Goal: Task Accomplishment & Management: Manage account settings

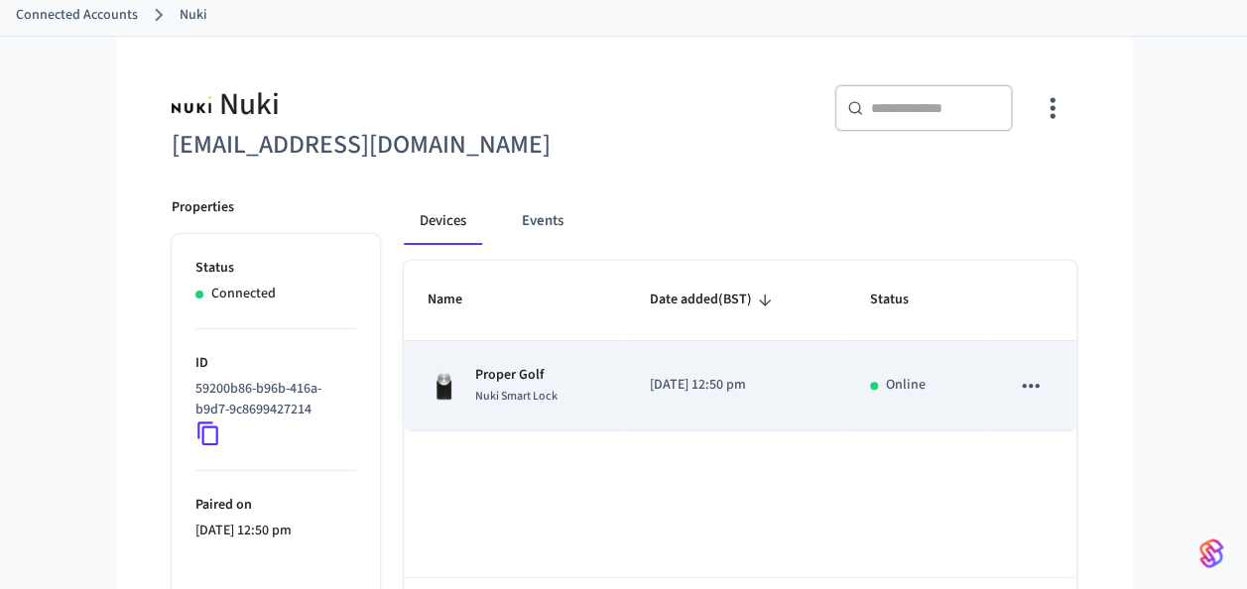
scroll to position [110, 0]
click at [1022, 385] on icon "sticky table" at bounding box center [1030, 386] width 17 height 4
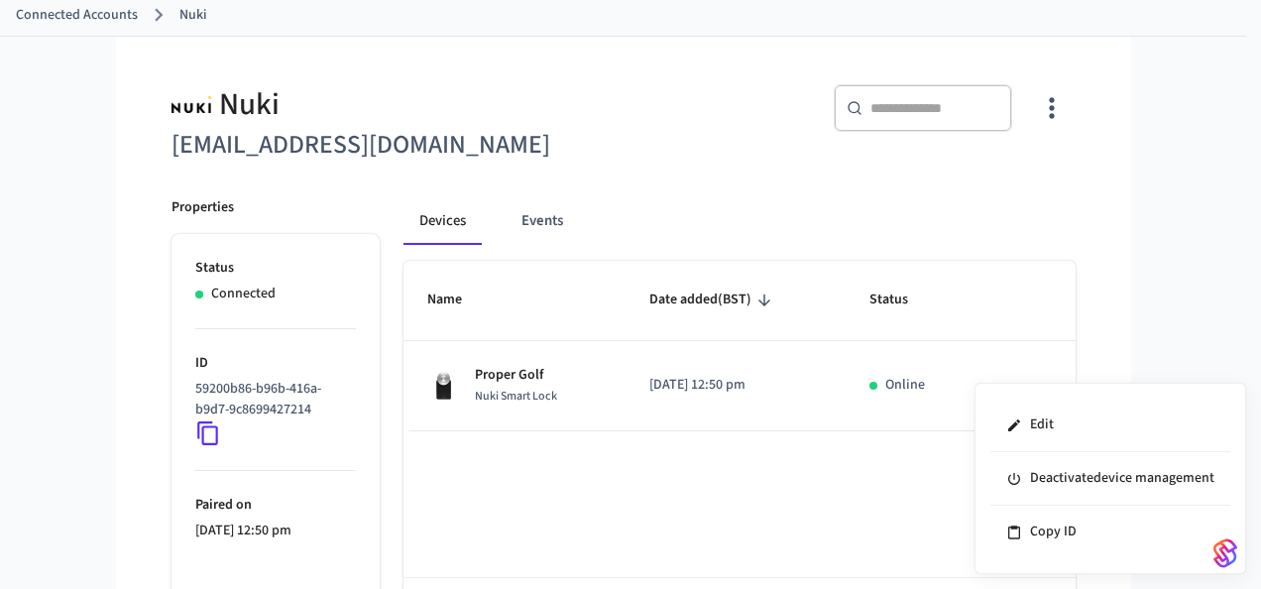
click at [1057, 109] on div at bounding box center [630, 294] width 1261 height 589
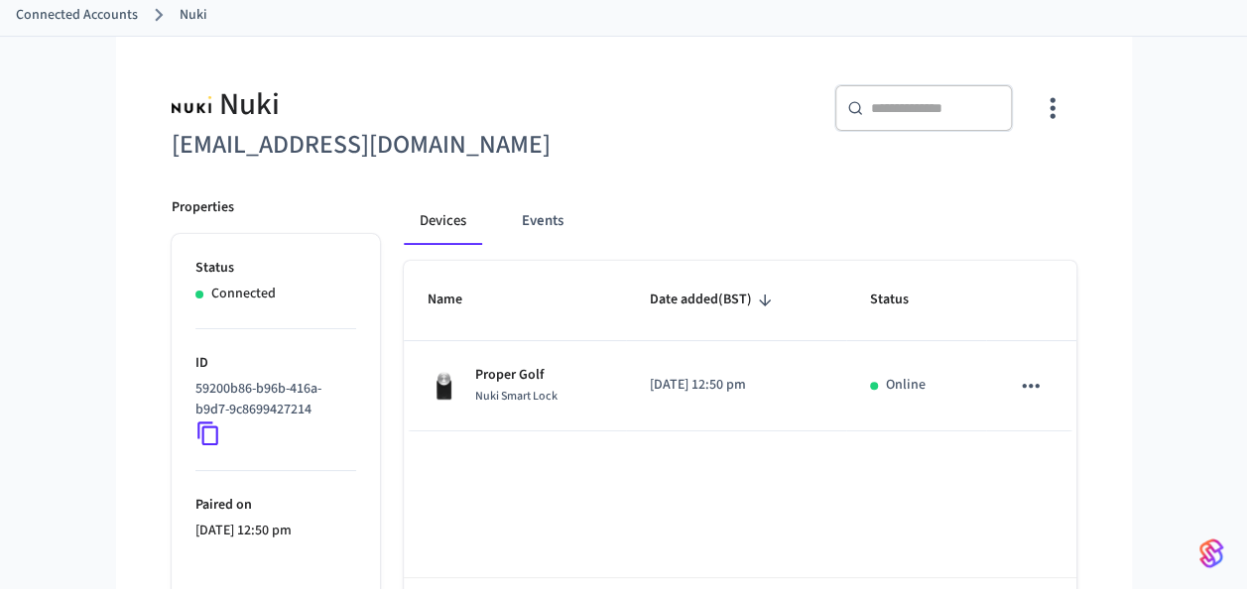
click at [1057, 109] on icon "button" at bounding box center [1051, 107] width 31 height 31
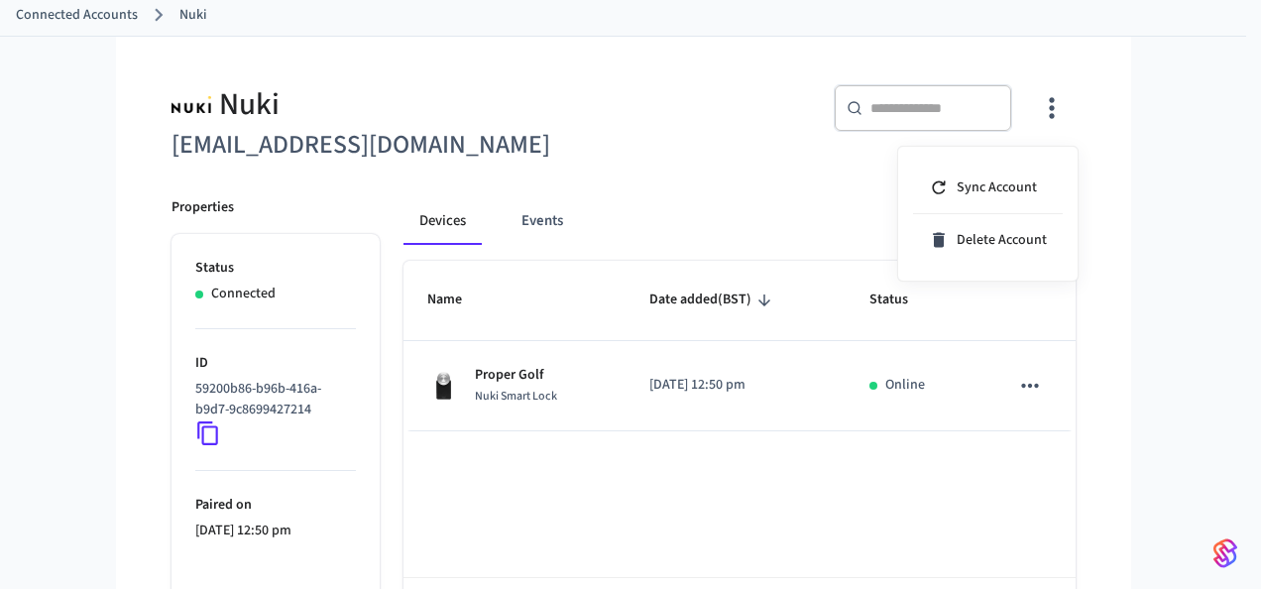
click at [1153, 139] on div at bounding box center [630, 294] width 1261 height 589
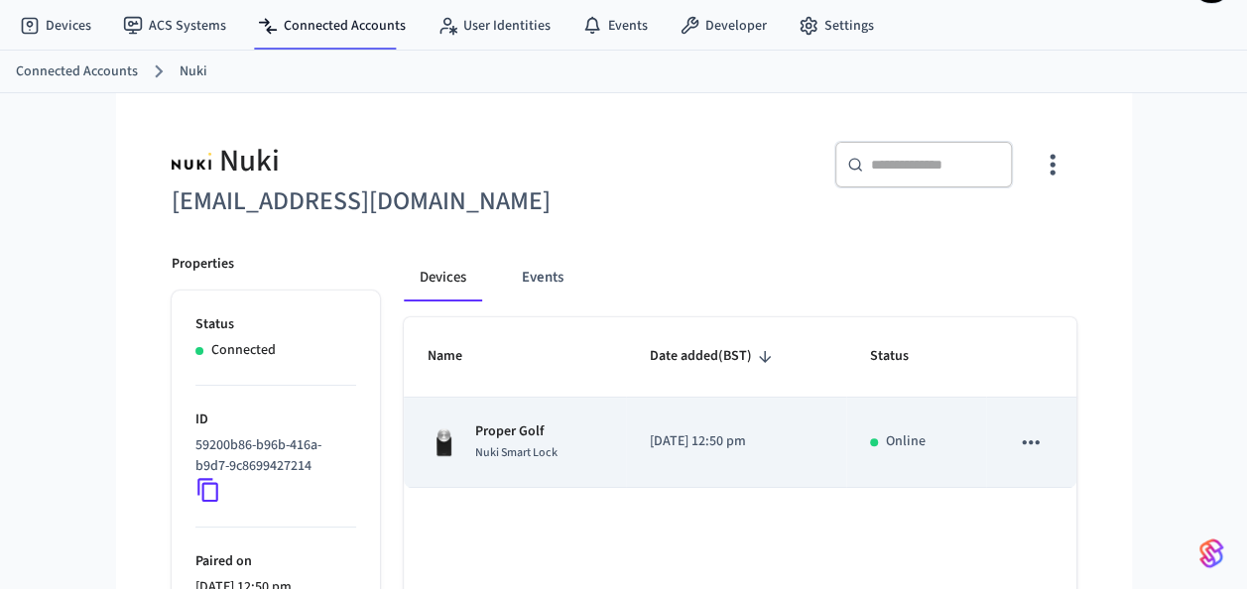
scroll to position [52, 0]
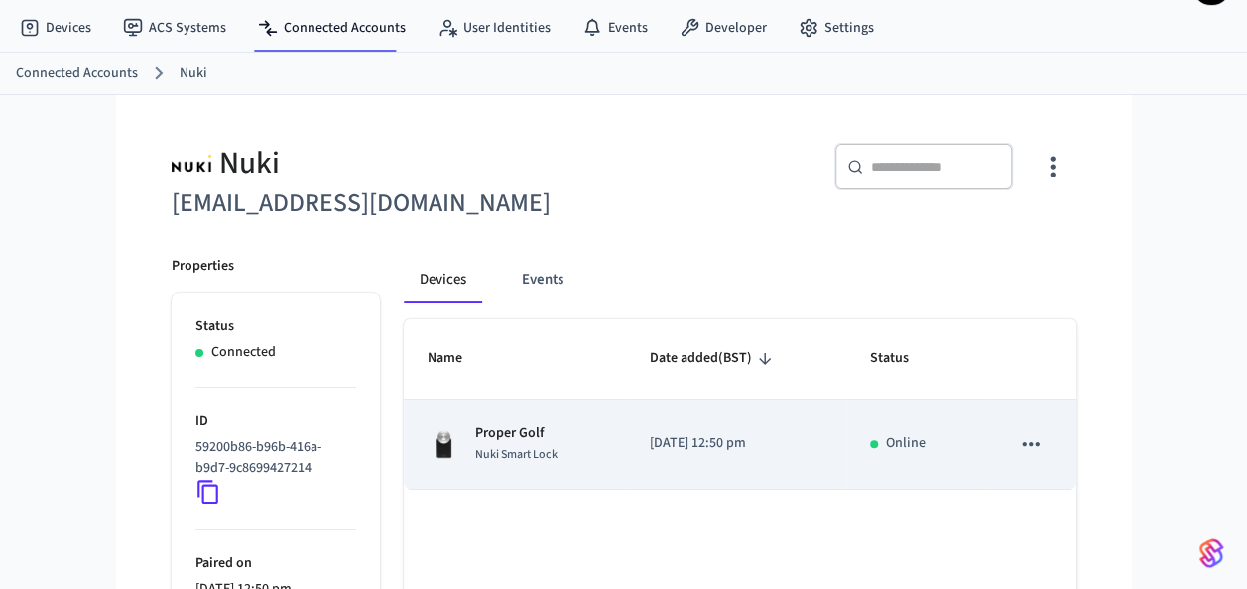
click at [543, 409] on td "Proper Golf Nuki Smart Lock" at bounding box center [515, 445] width 222 height 90
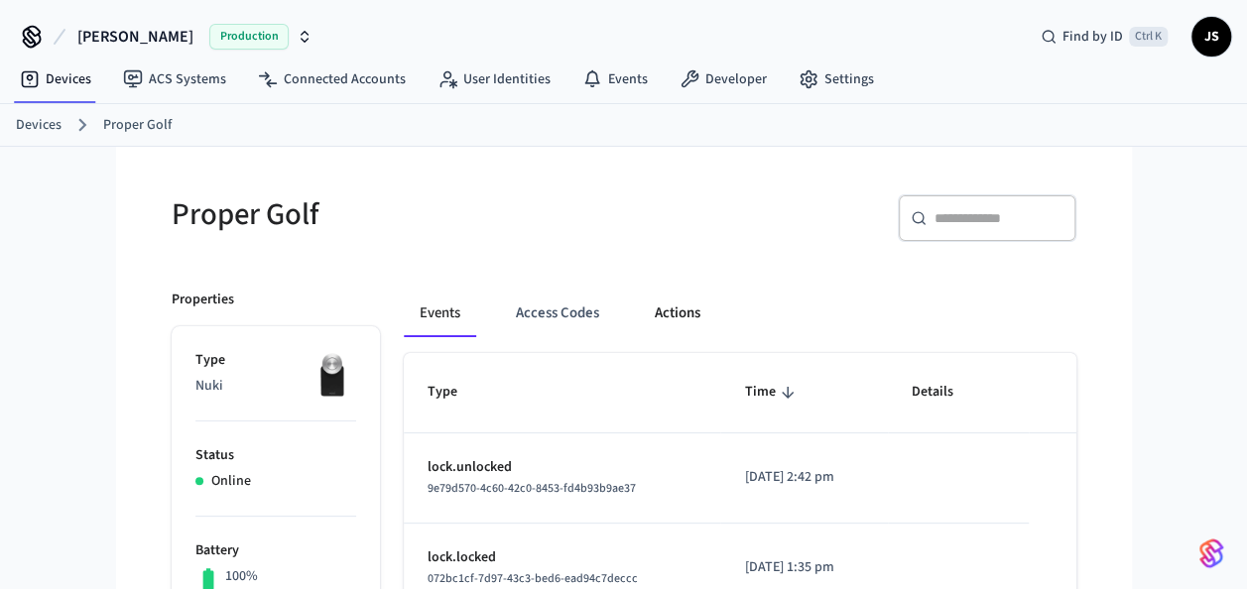
click at [684, 311] on button "Actions" at bounding box center [677, 314] width 77 height 48
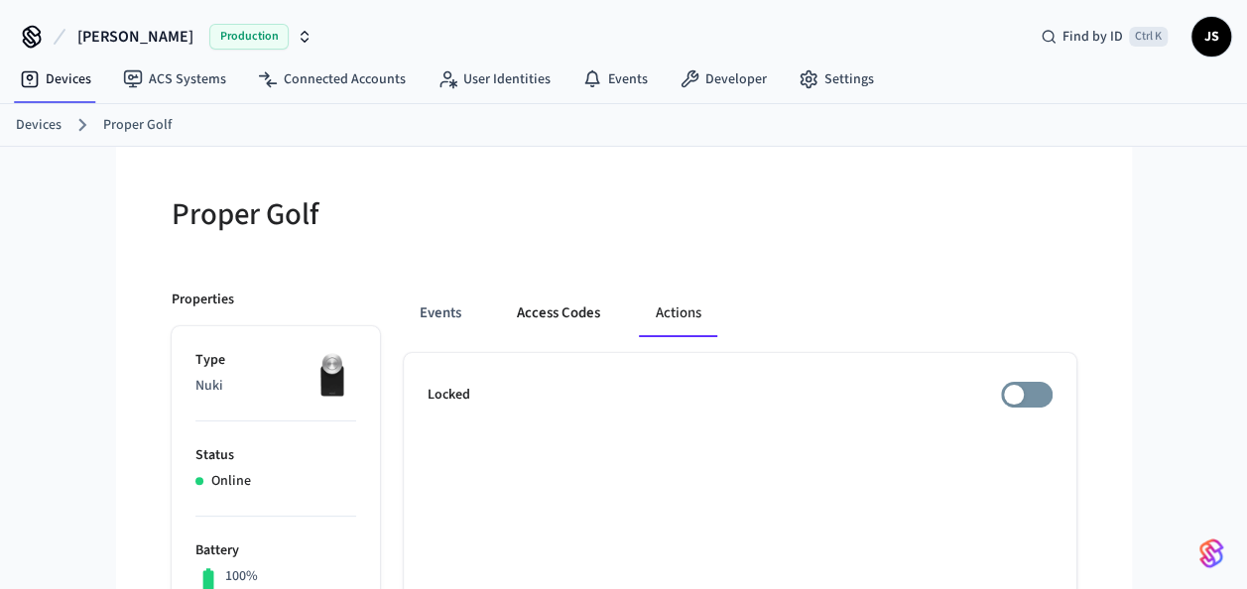
click at [551, 309] on button "Access Codes" at bounding box center [558, 314] width 115 height 48
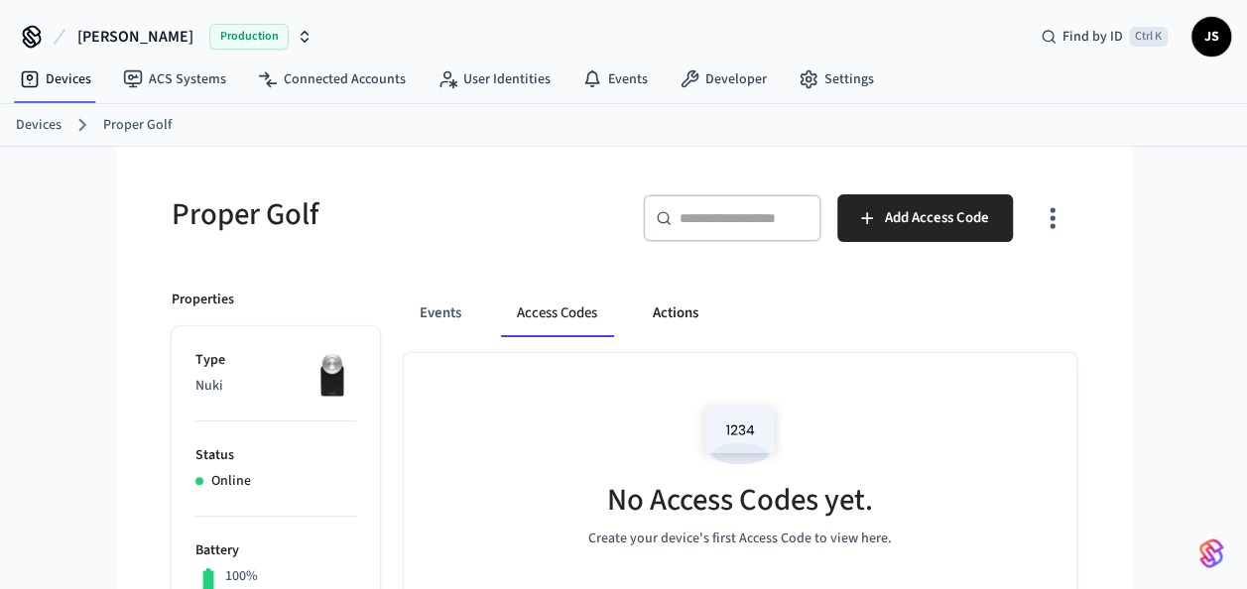
click at [665, 305] on button "Actions" at bounding box center [675, 314] width 77 height 48
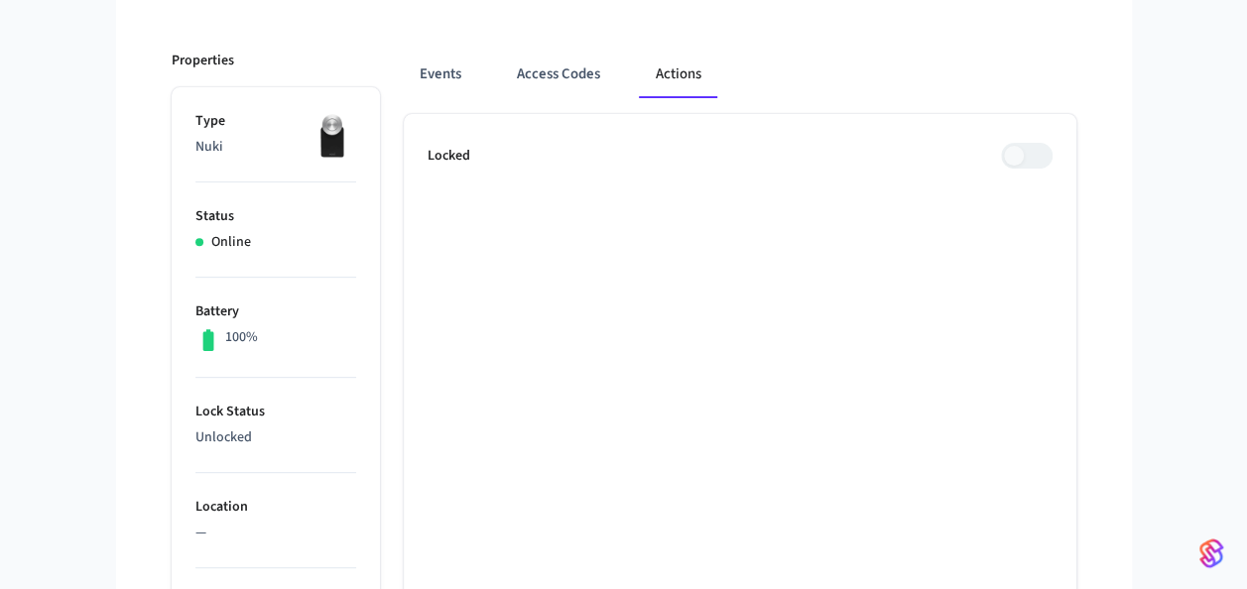
scroll to position [240, 0]
click at [546, 86] on button "Access Codes" at bounding box center [558, 74] width 115 height 48
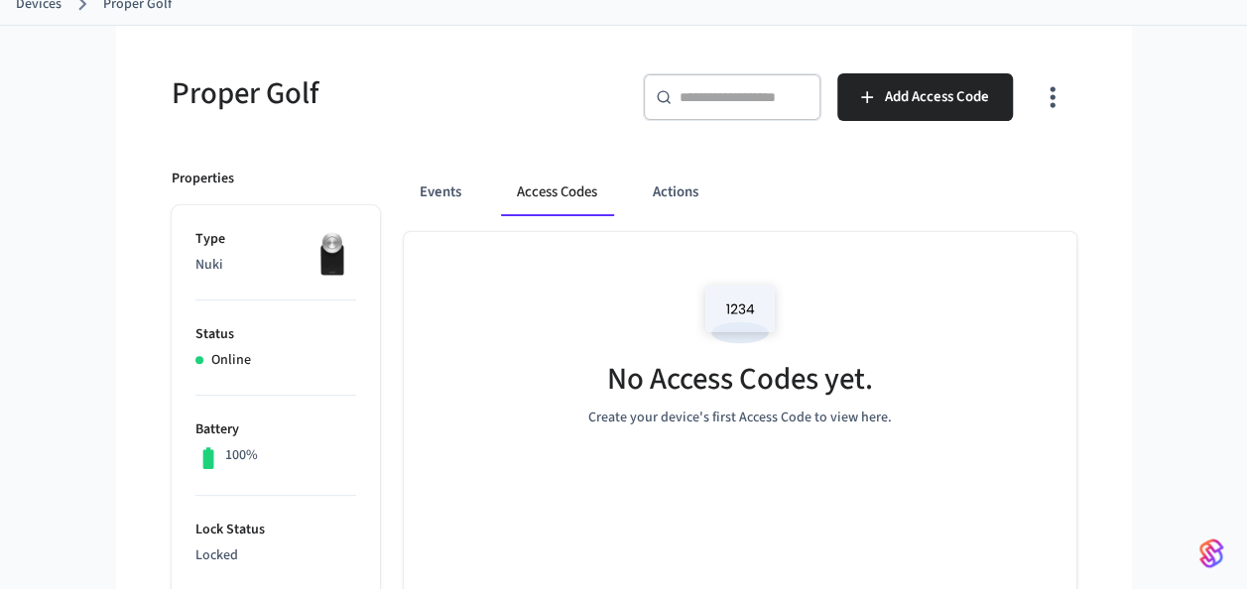
scroll to position [114, 0]
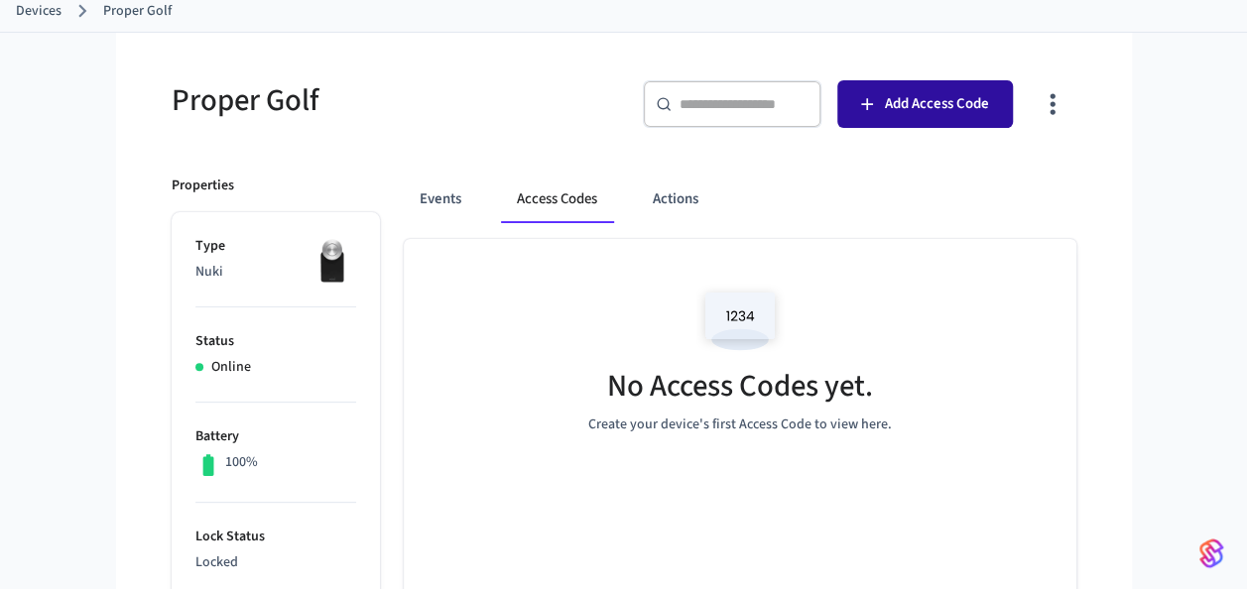
click at [933, 91] on span "Add Access Code" at bounding box center [937, 104] width 104 height 26
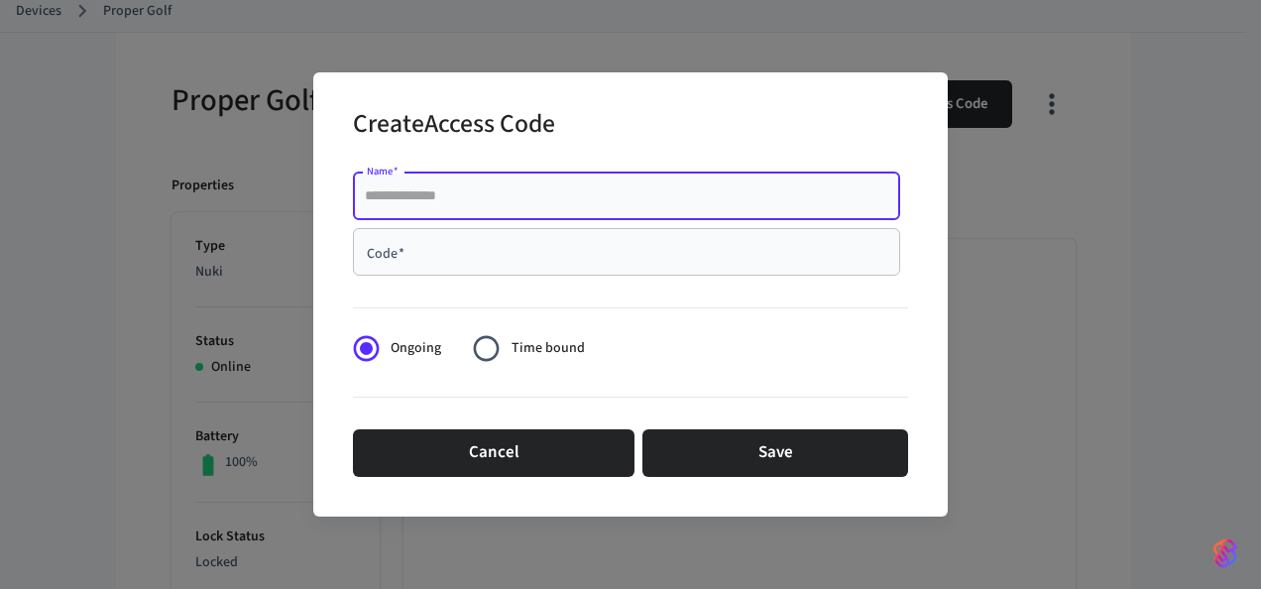
click at [672, 204] on input "Name   *" at bounding box center [627, 196] width 524 height 20
type input "****"
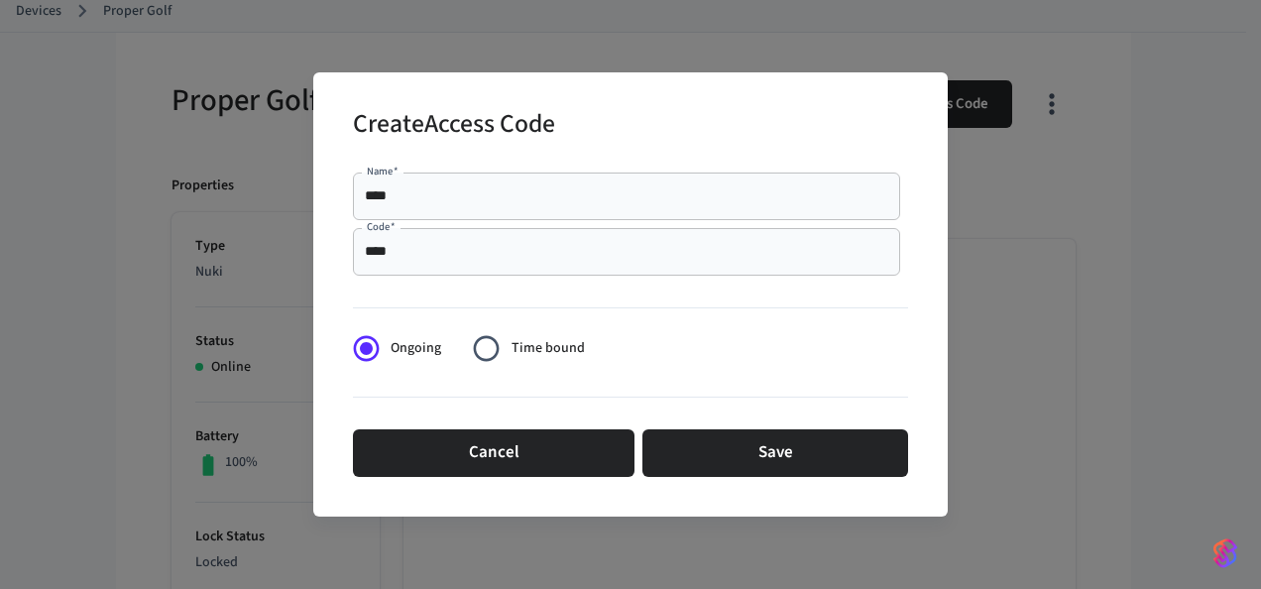
click at [527, 336] on label "Time bound" at bounding box center [523, 348] width 122 height 49
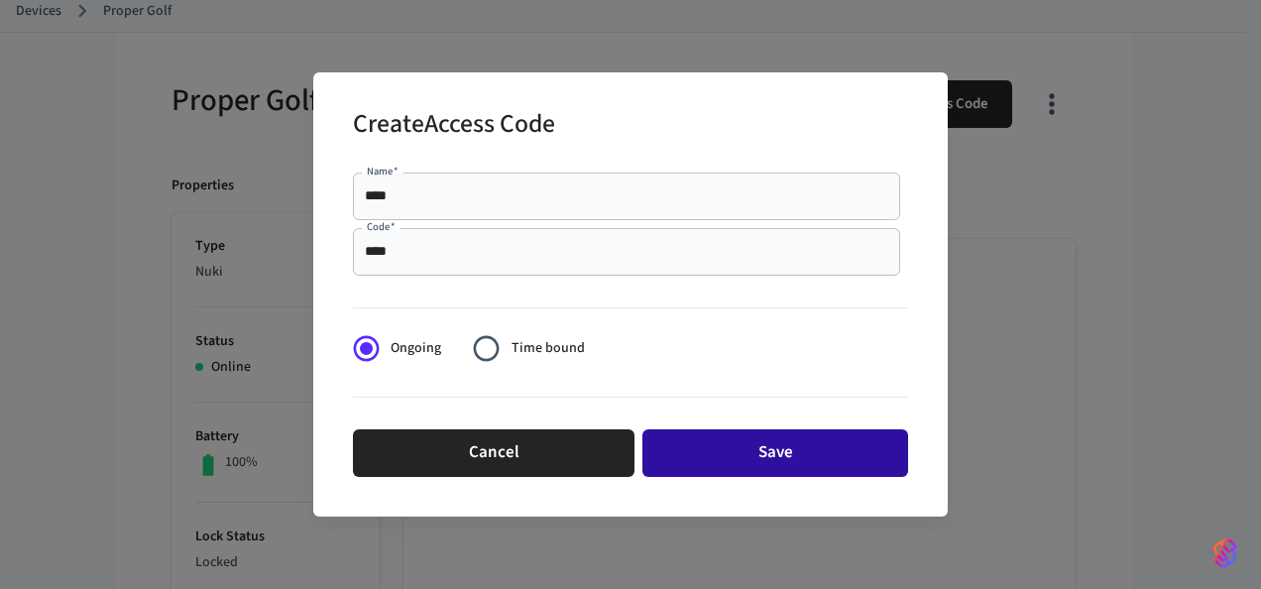
click at [784, 457] on button "Save" at bounding box center [776, 453] width 266 height 48
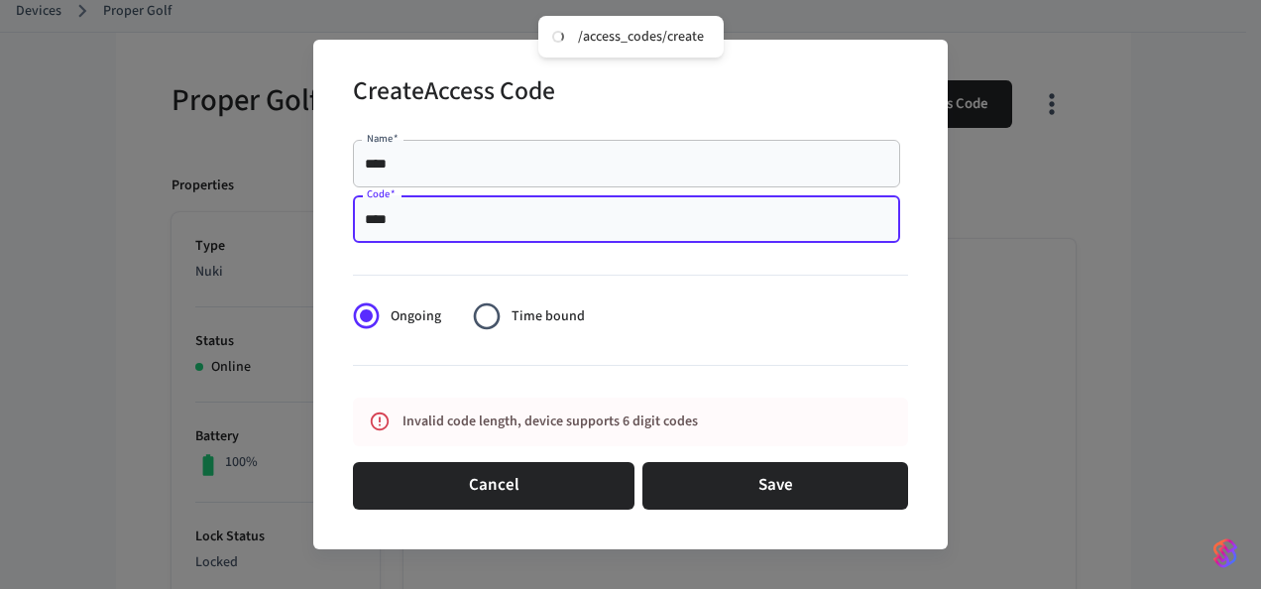
click at [539, 210] on input "****" at bounding box center [627, 219] width 524 height 20
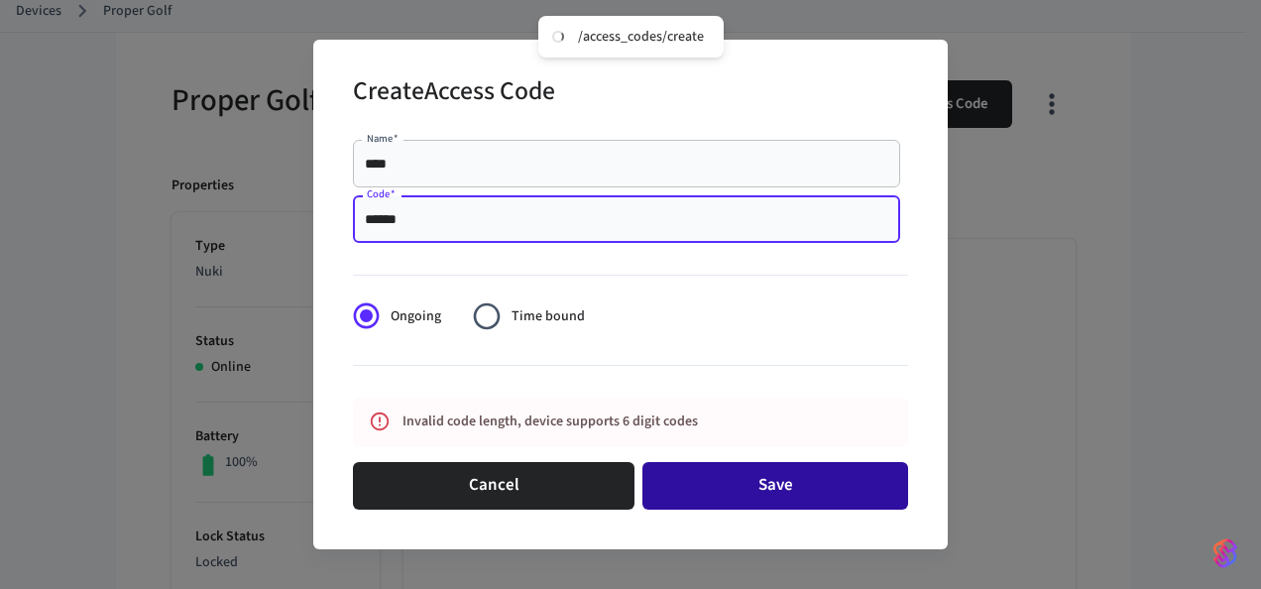
click at [752, 484] on button "Save" at bounding box center [776, 486] width 266 height 48
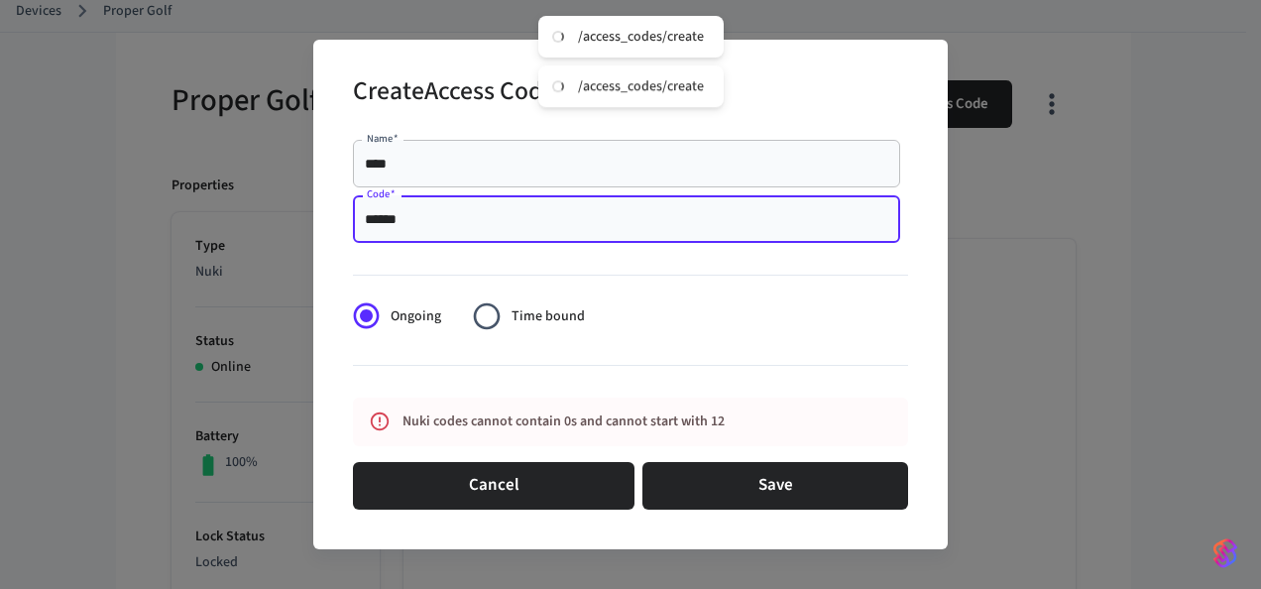
click at [373, 224] on input "******" at bounding box center [627, 219] width 524 height 20
type input "*"
type input "******"
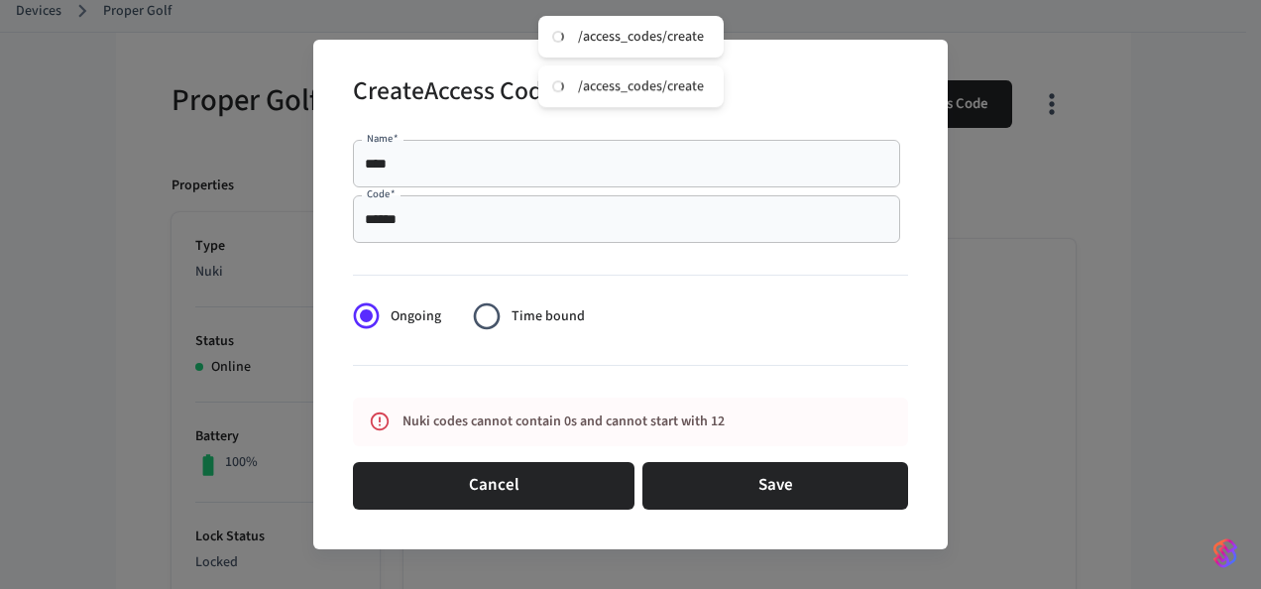
click at [665, 329] on form "Name   * **** Name   * Code   * ****** Code   * Ongoing Time bound Nuki codes c…" at bounding box center [630, 324] width 555 height 385
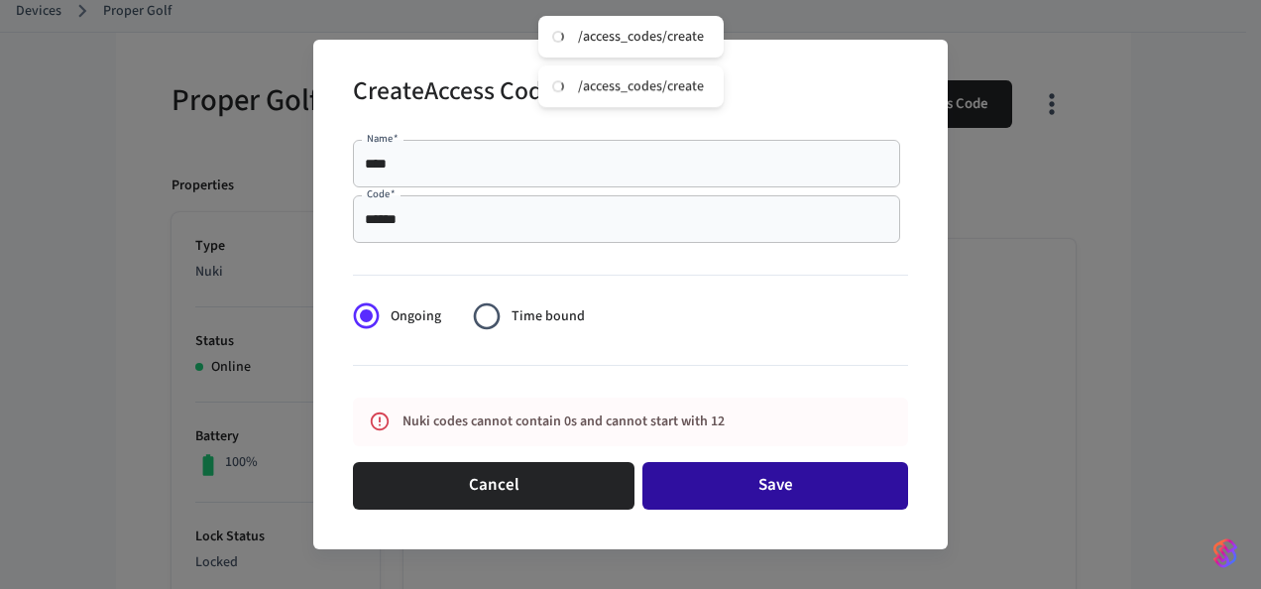
click at [730, 466] on button "Save" at bounding box center [776, 486] width 266 height 48
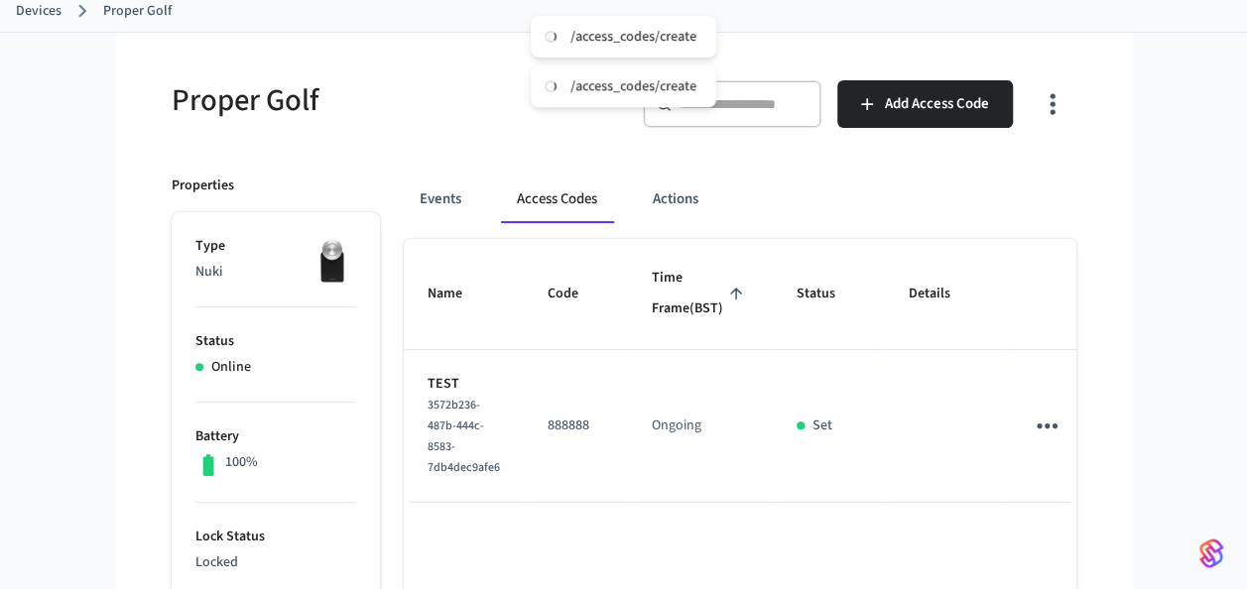
click at [1031, 441] on icon "sticky table" at bounding box center [1046, 426] width 31 height 31
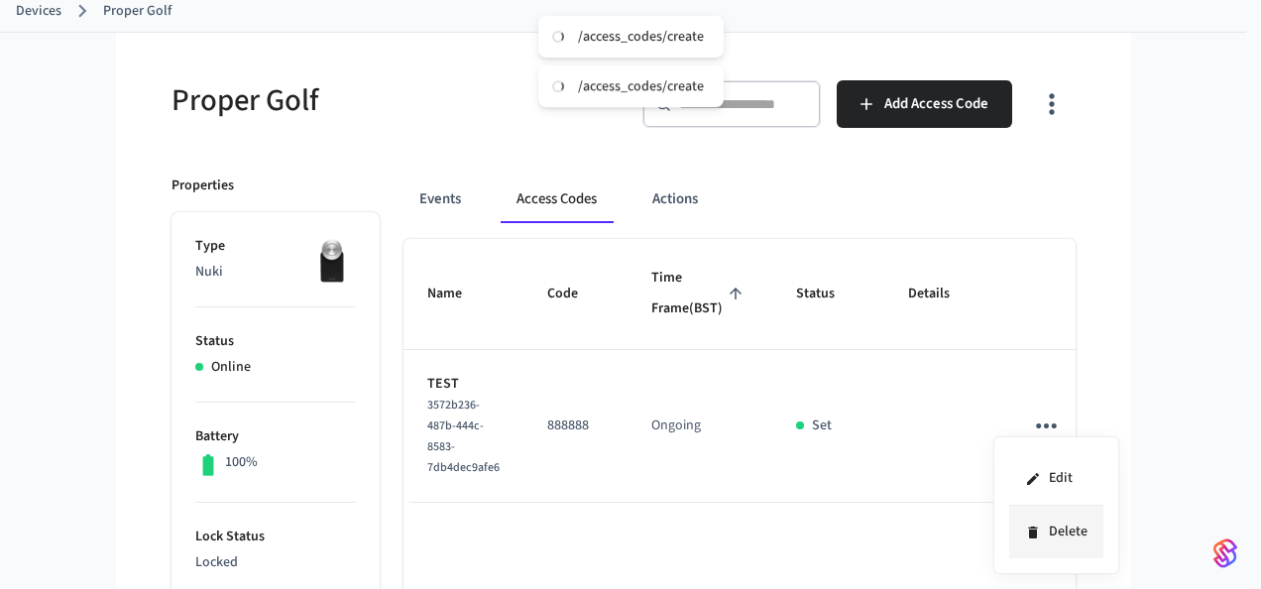
click at [1043, 513] on li "Delete" at bounding box center [1057, 532] width 94 height 53
